Goal: Information Seeking & Learning: Learn about a topic

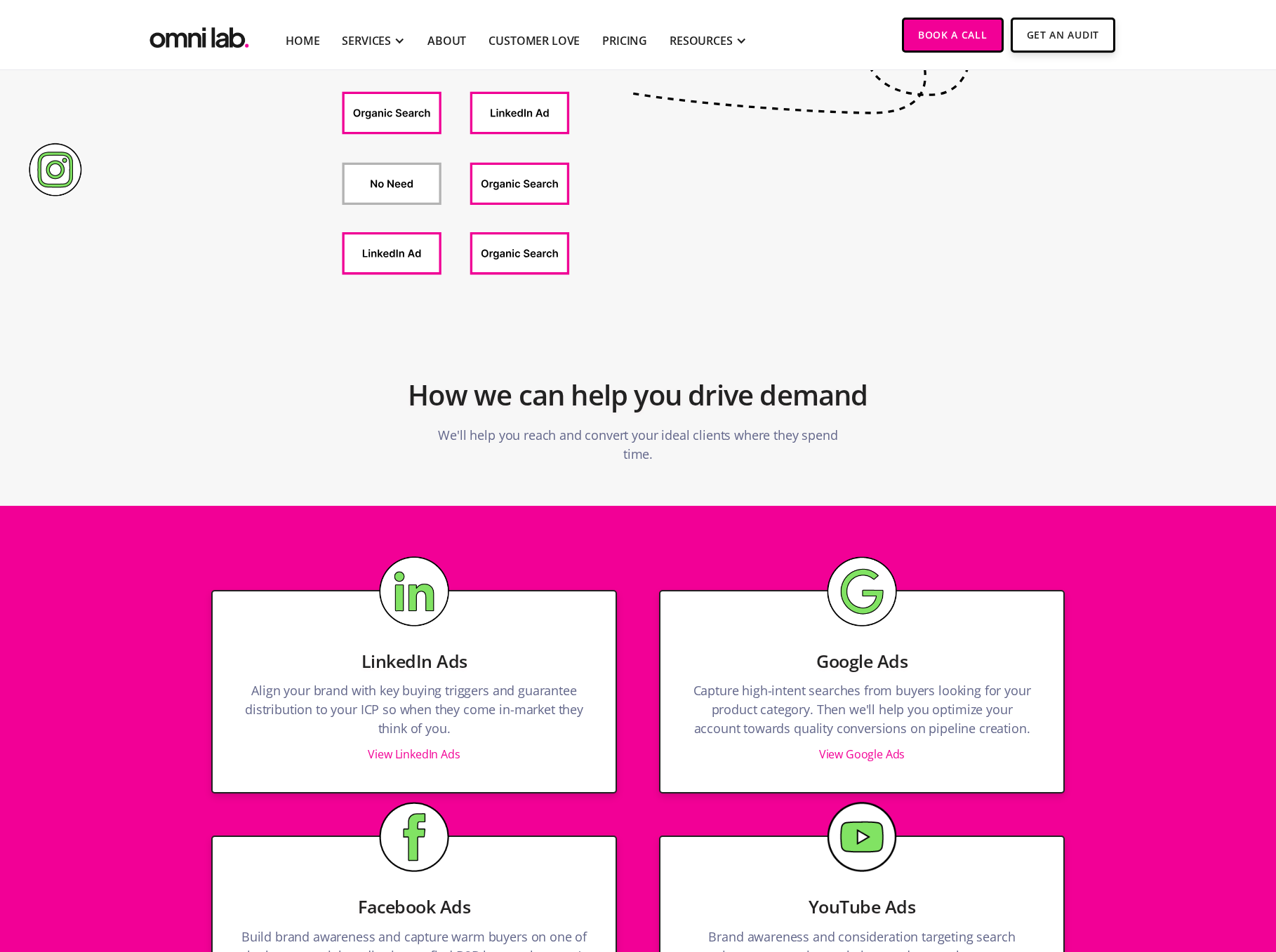
scroll to position [1415, 0]
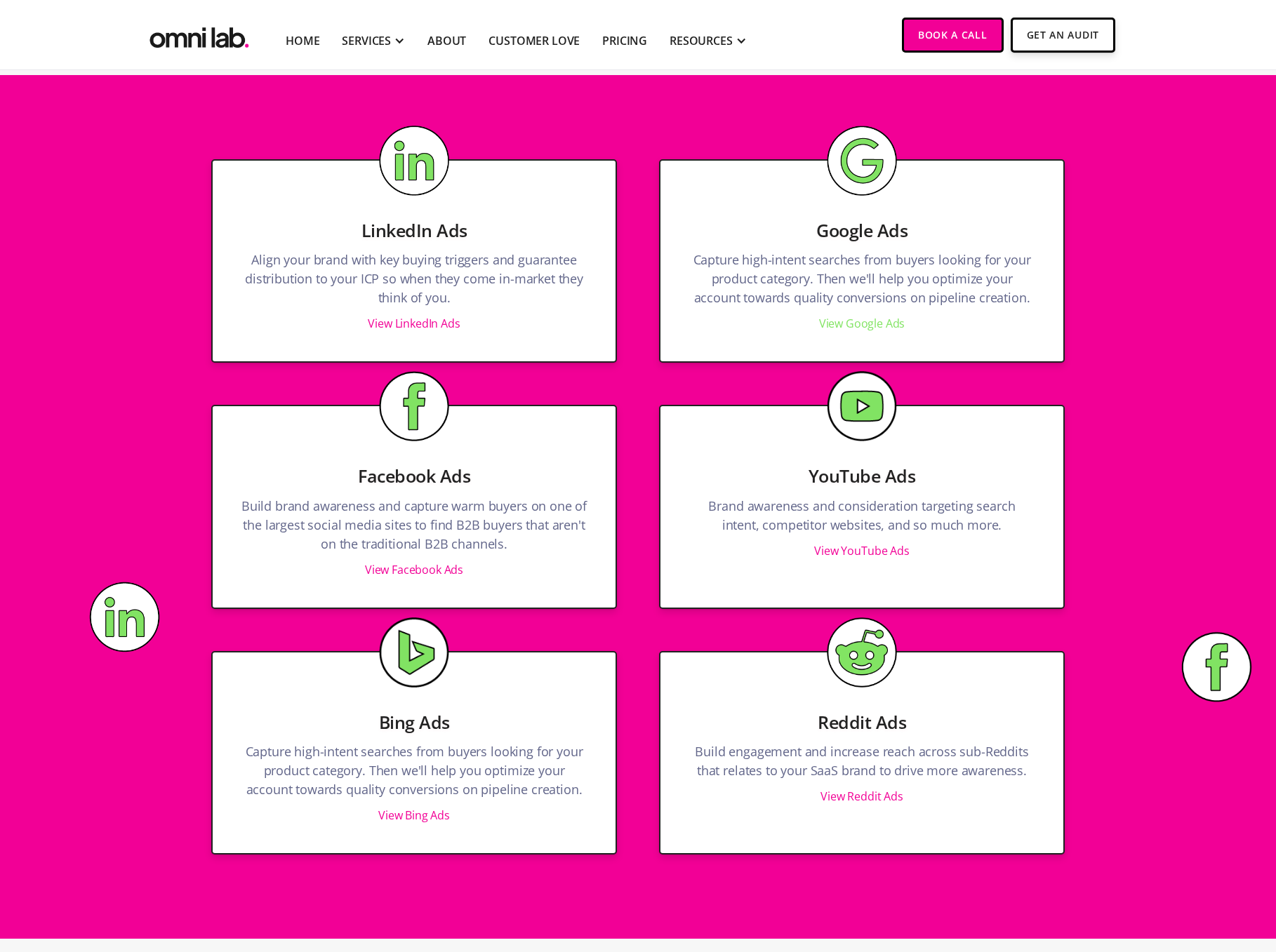
click at [880, 320] on link "View Google Ads" at bounding box center [862, 324] width 87 height 16
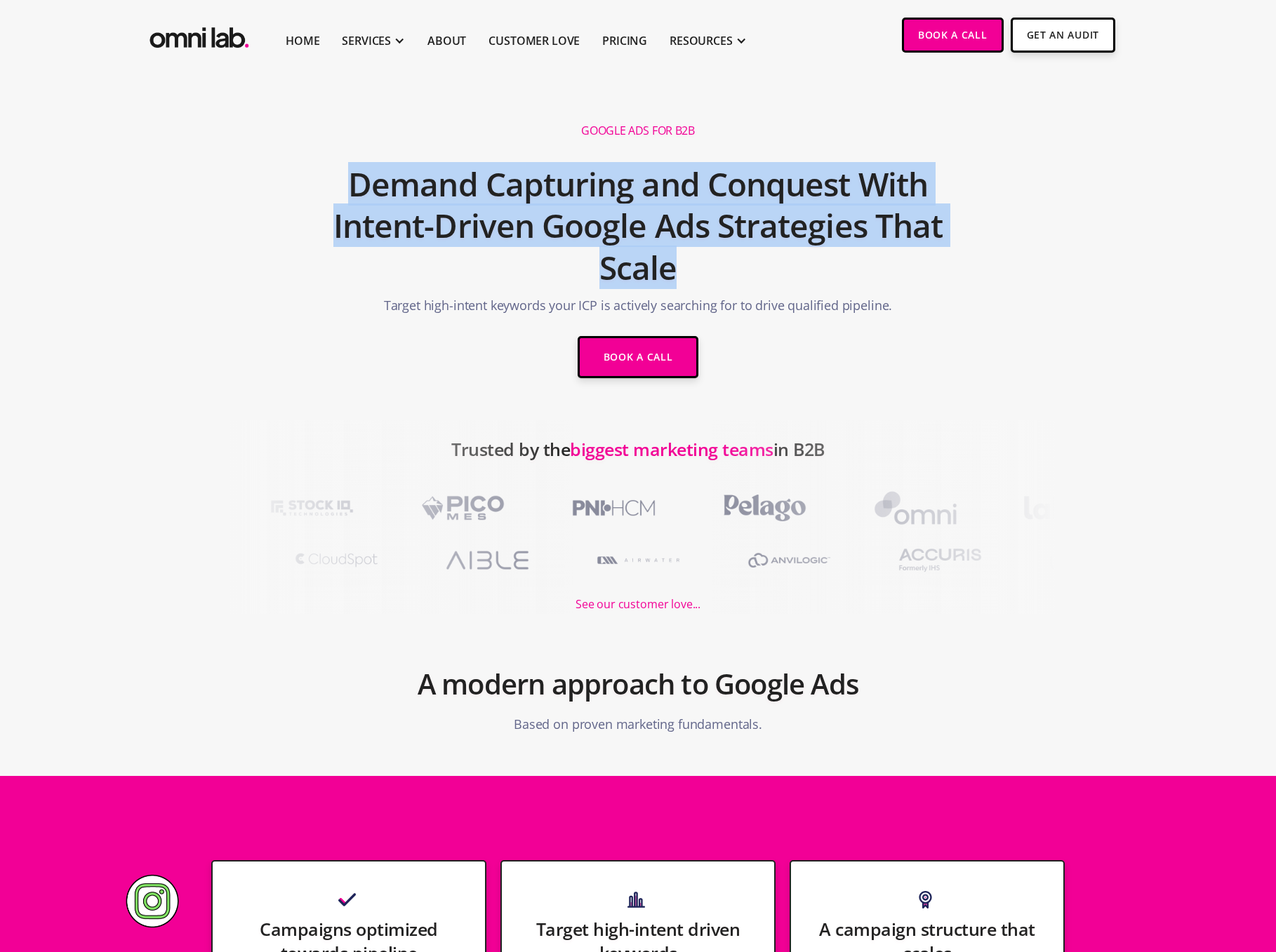
drag, startPoint x: 345, startPoint y: 175, endPoint x: 811, endPoint y: 279, distance: 477.5
click at [811, 279] on h2 "Demand Capturing and Conquest With Intent-Driven Google Ads Strategies That Sca…" at bounding box center [638, 226] width 668 height 139
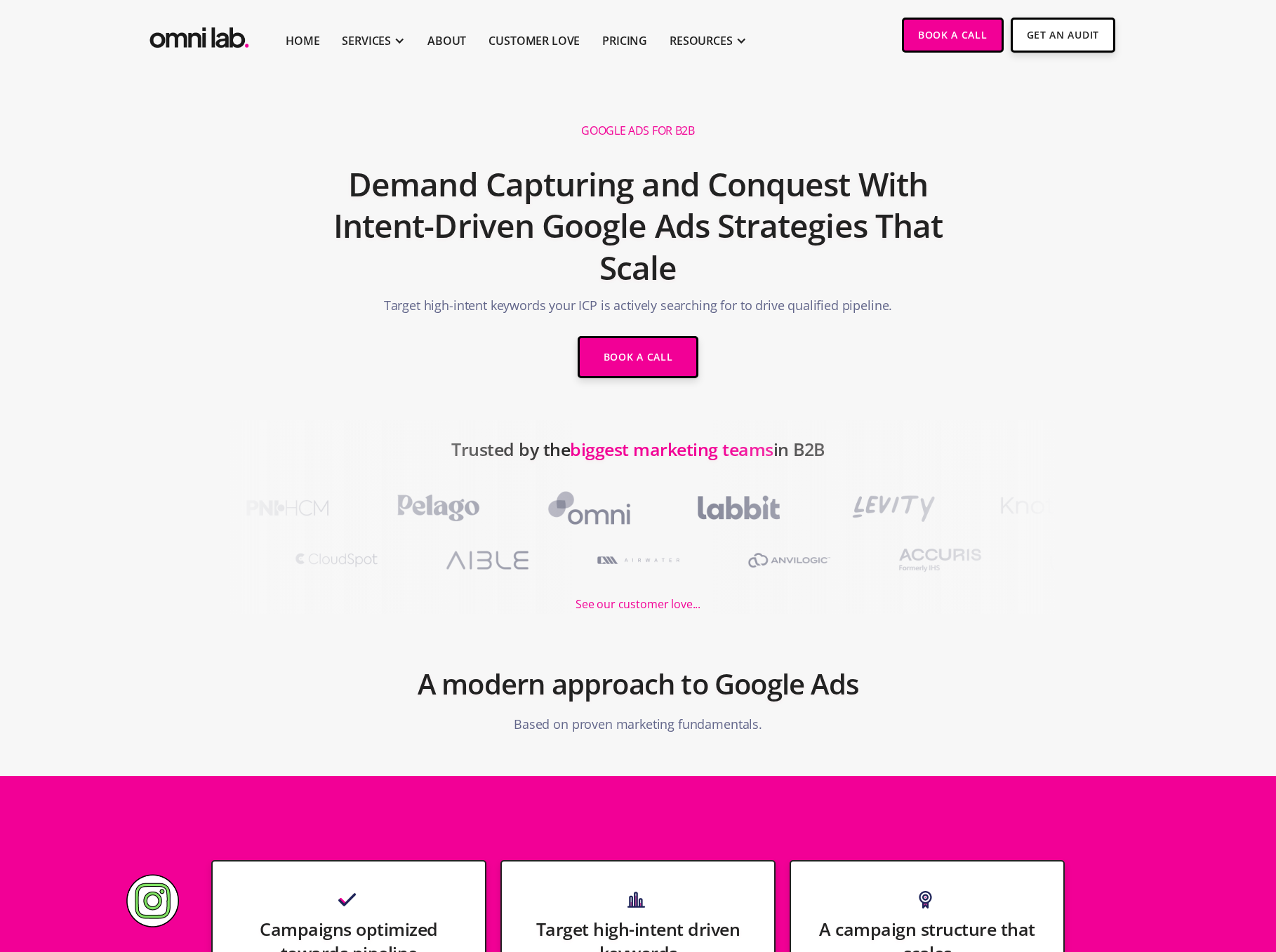
drag, startPoint x: 444, startPoint y: 427, endPoint x: 556, endPoint y: 9, distance: 432.7
